Goal: Transaction & Acquisition: Purchase product/service

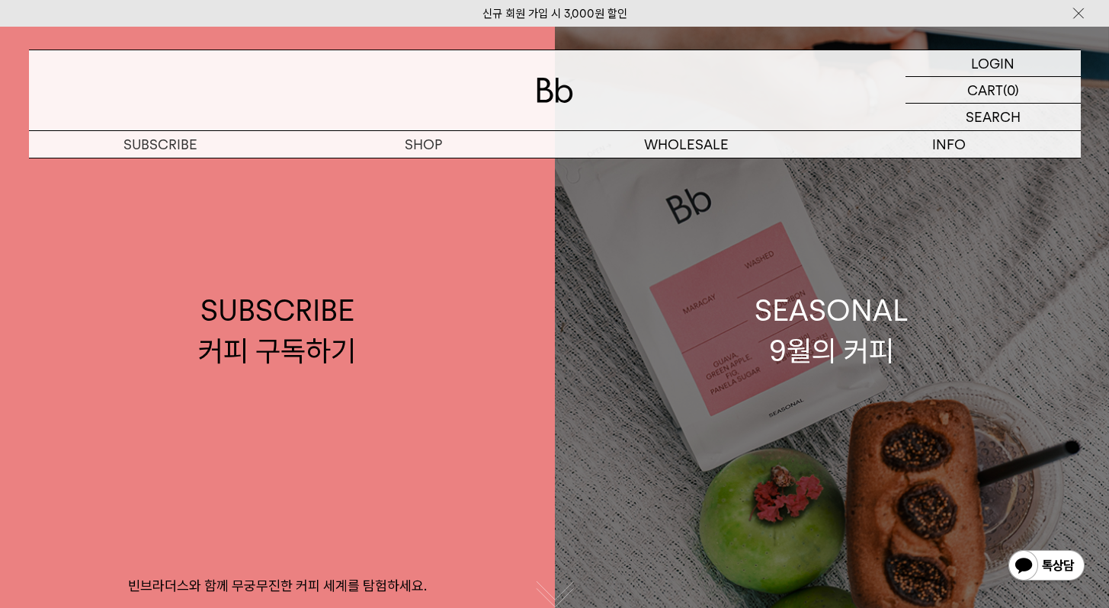
click at [736, 461] on link "SEASONAL 9월의 커피" at bounding box center [832, 331] width 555 height 608
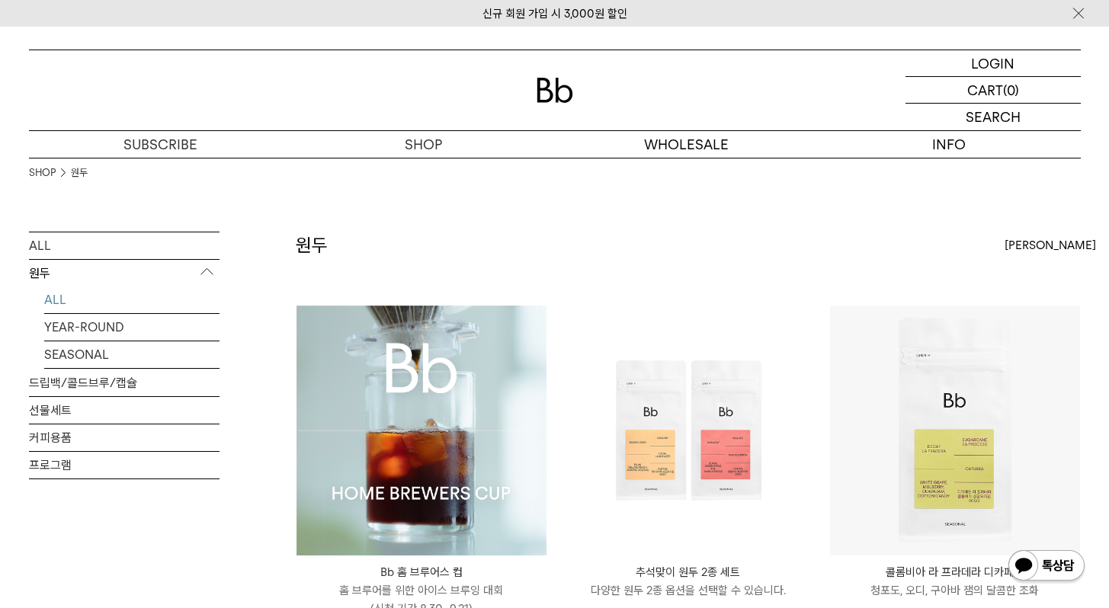
click at [447, 396] on img at bounding box center [422, 431] width 250 height 250
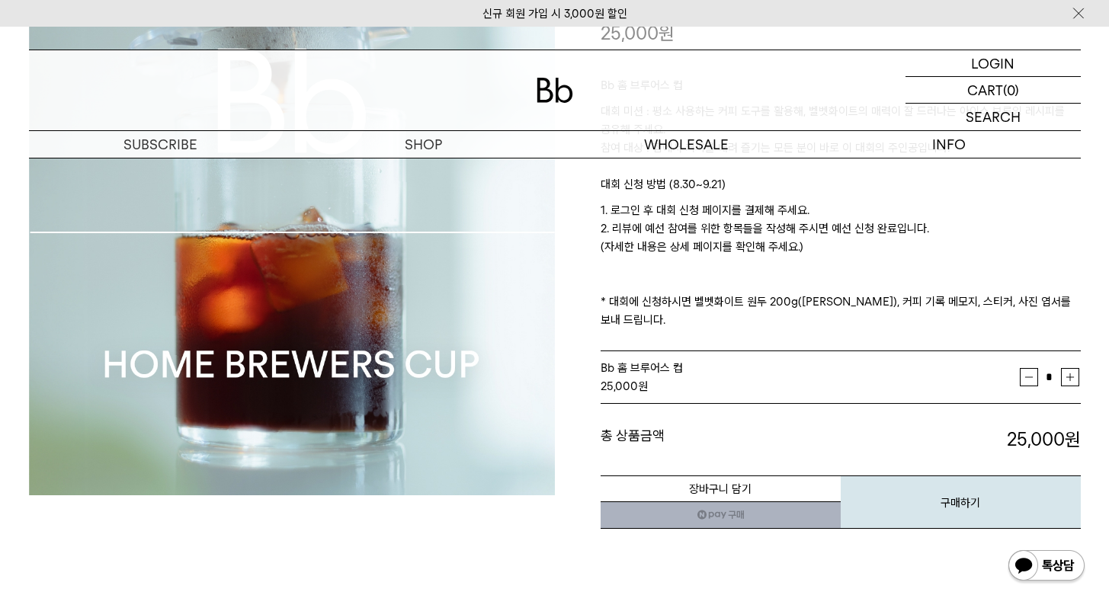
scroll to position [231, 0]
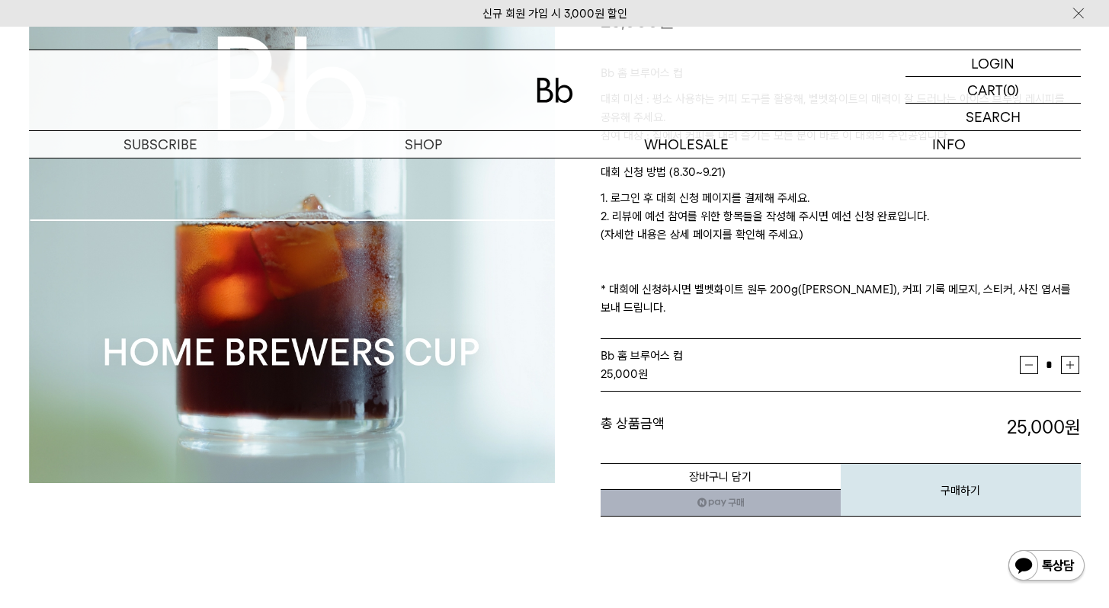
click at [762, 489] on link "네이버페이 구매하기" at bounding box center [721, 502] width 240 height 27
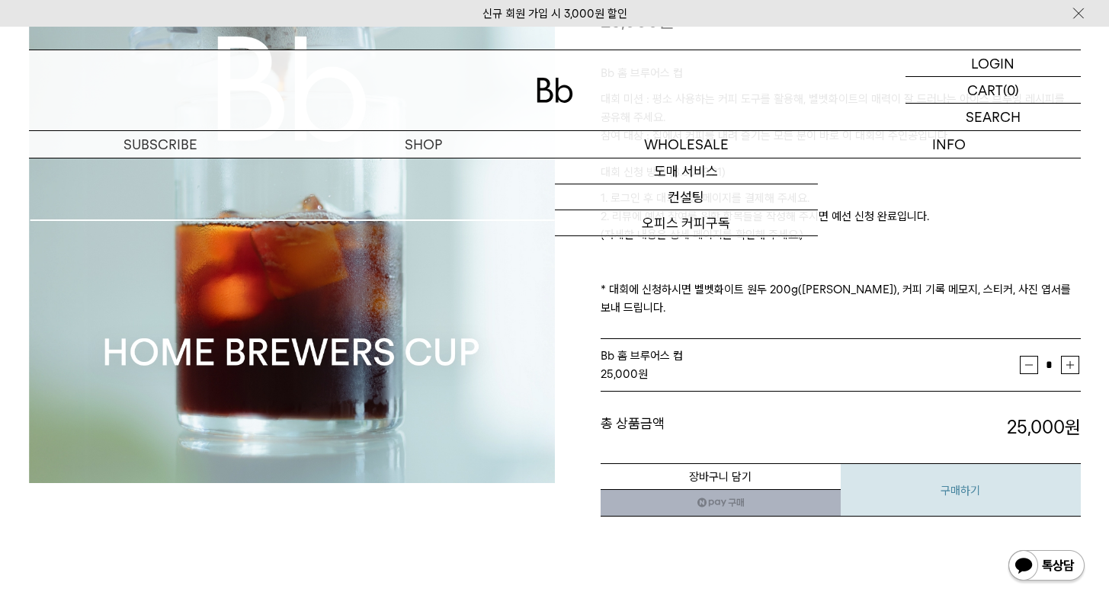
click at [954, 463] on button "구매하기" at bounding box center [961, 489] width 240 height 53
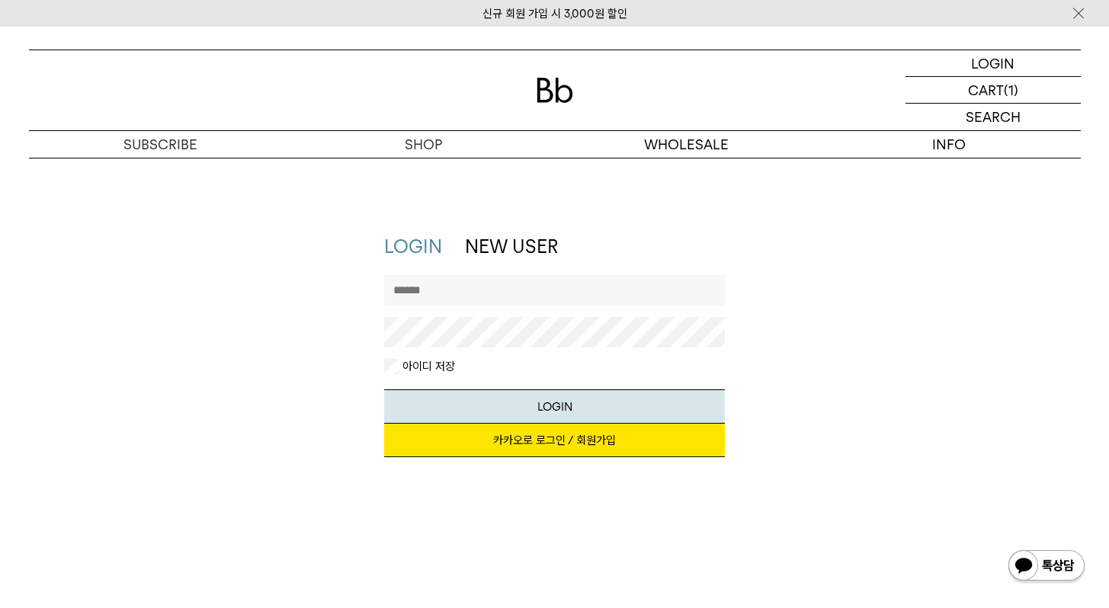
click at [637, 296] on input "text" at bounding box center [554, 290] width 341 height 30
click at [771, 352] on div "LOGIN NEW USER 지금 가입하시면 3,000원 쿠폰과 매월 회원 전용 커피 혜택을 드려요. 카카오로 로그인 / 회원가입 아이디로 로그…" at bounding box center [554, 353] width 1067 height 239
click at [649, 289] on input "text" at bounding box center [554, 290] width 341 height 30
click at [652, 444] on link "카카오로 로그인 / 회원가입" at bounding box center [554, 441] width 341 height 34
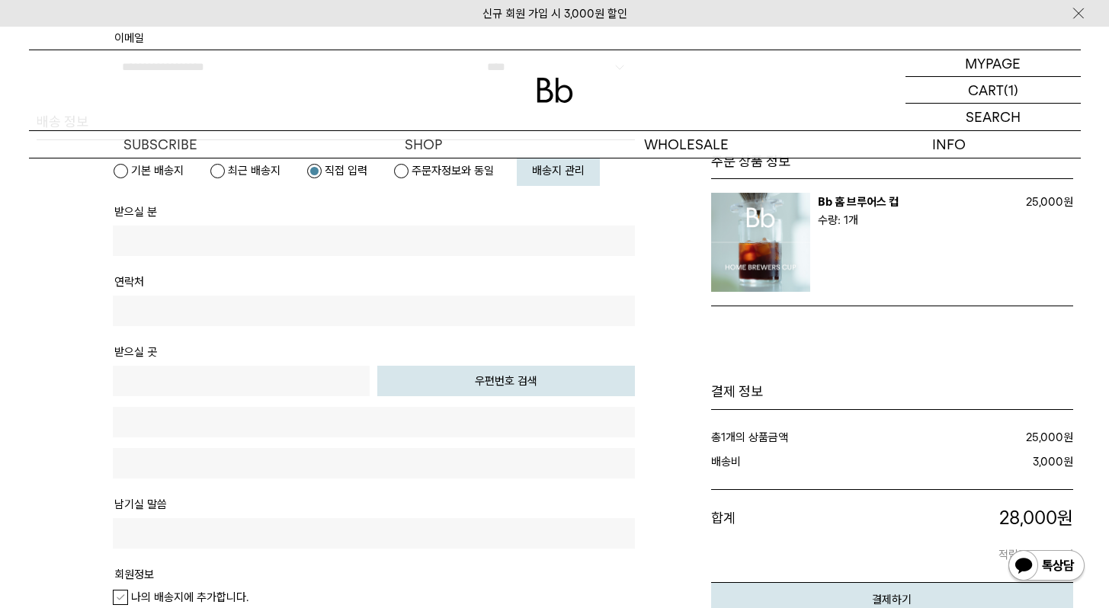
scroll to position [454, 0]
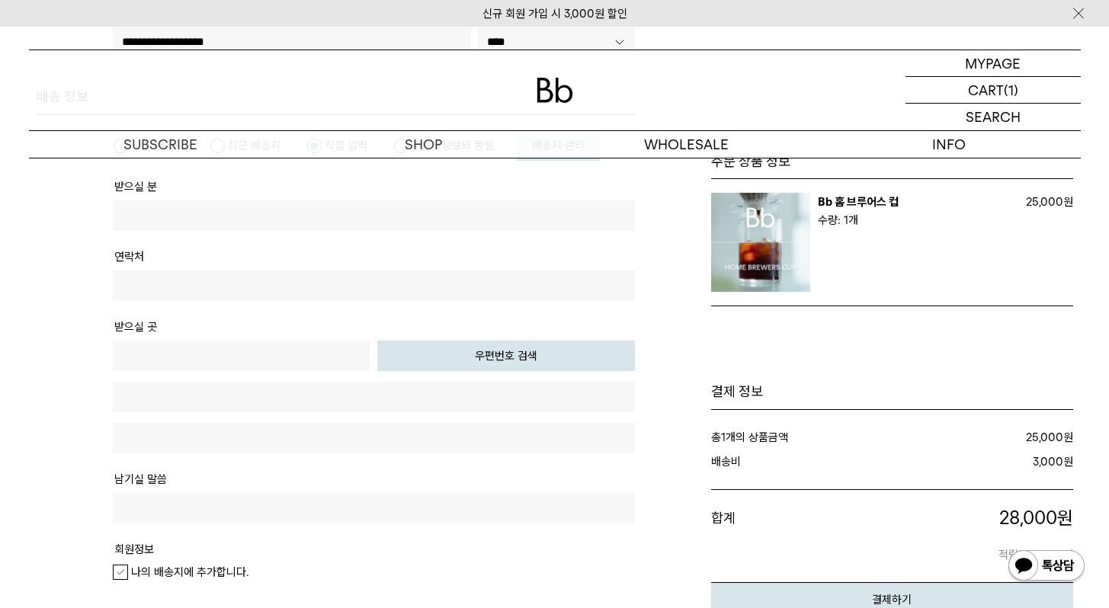
click at [545, 86] on img at bounding box center [555, 90] width 37 height 25
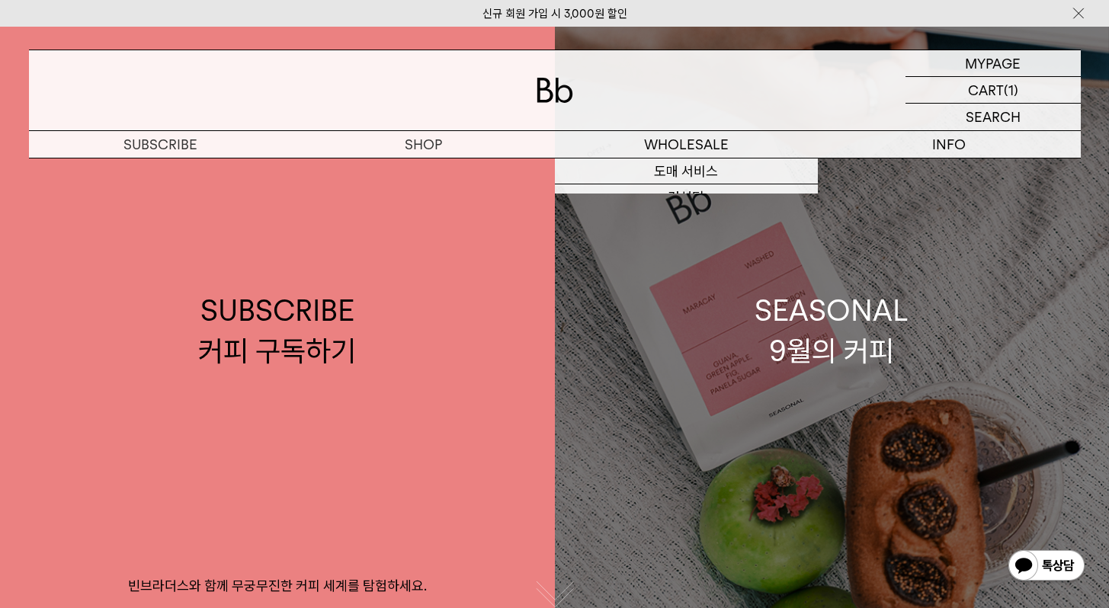
click at [670, 325] on link "SEASONAL 9월의 커피" at bounding box center [832, 331] width 555 height 608
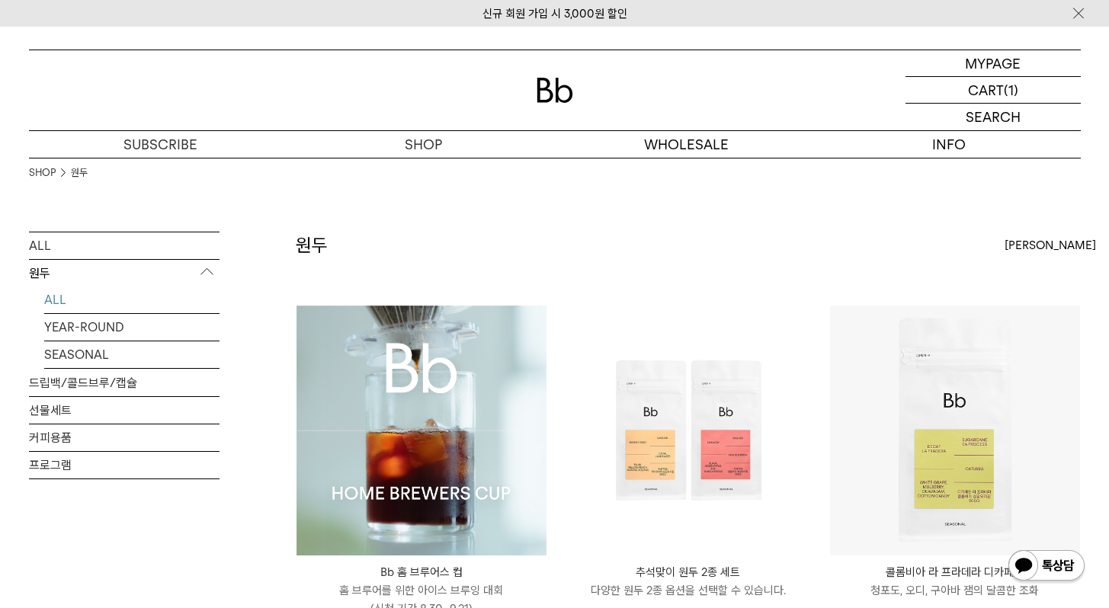
click at [434, 398] on img at bounding box center [422, 431] width 250 height 250
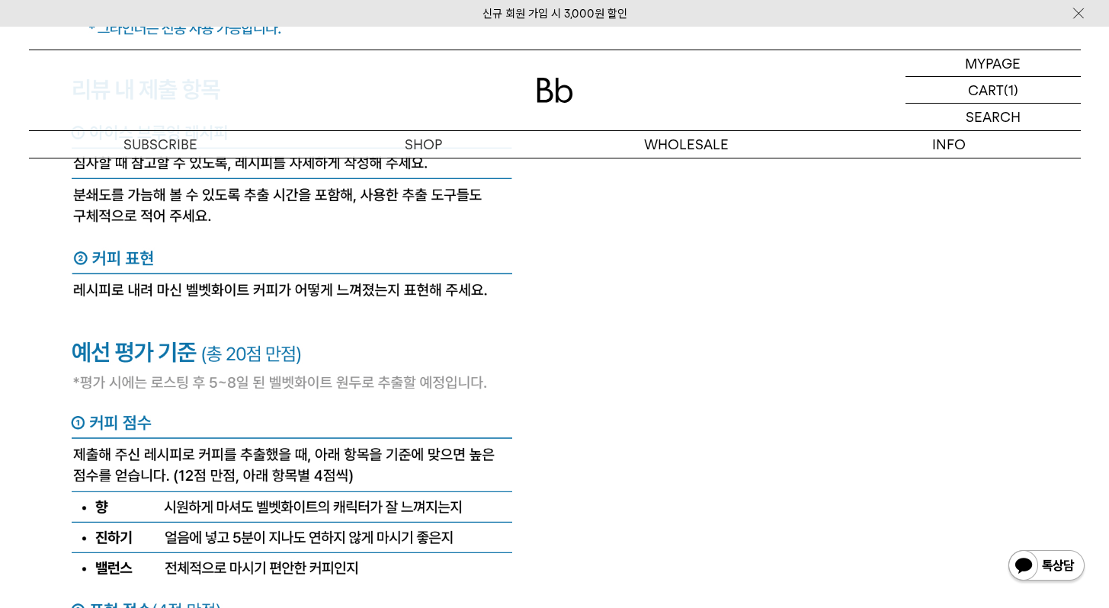
scroll to position [6687, 0]
